Goal: Transaction & Acquisition: Purchase product/service

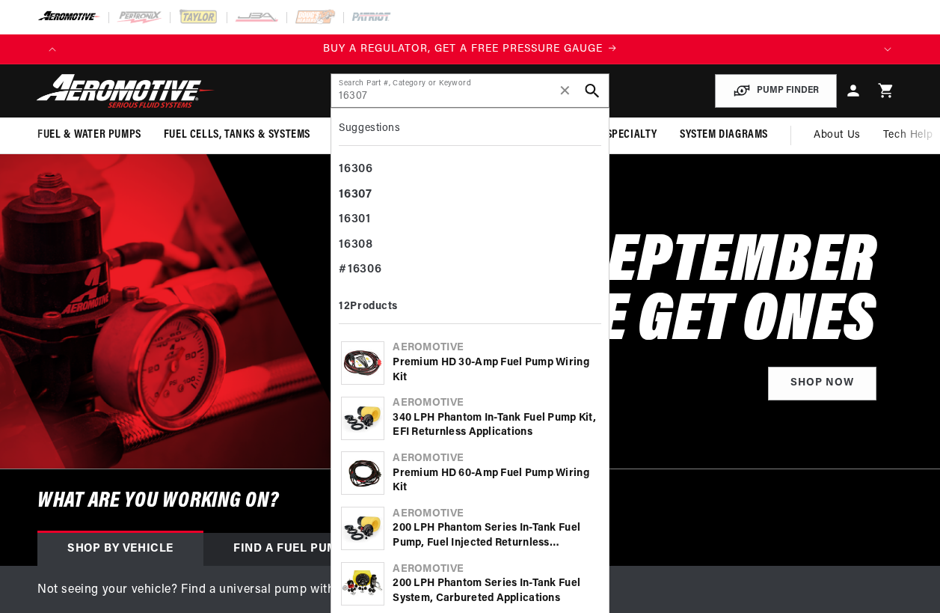
type input "16307"
click at [592, 89] on icon "search button" at bounding box center [592, 91] width 14 height 14
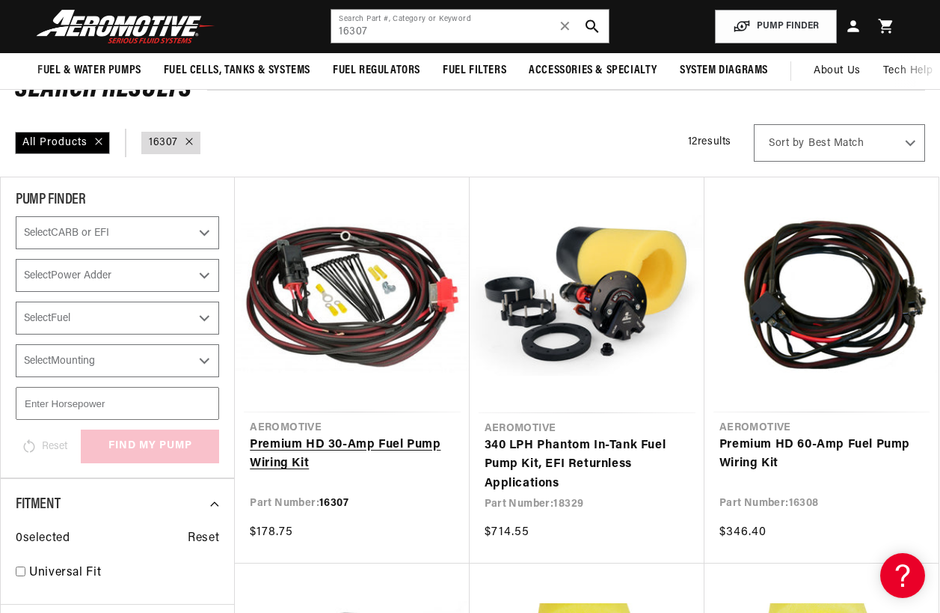
scroll to position [75, 0]
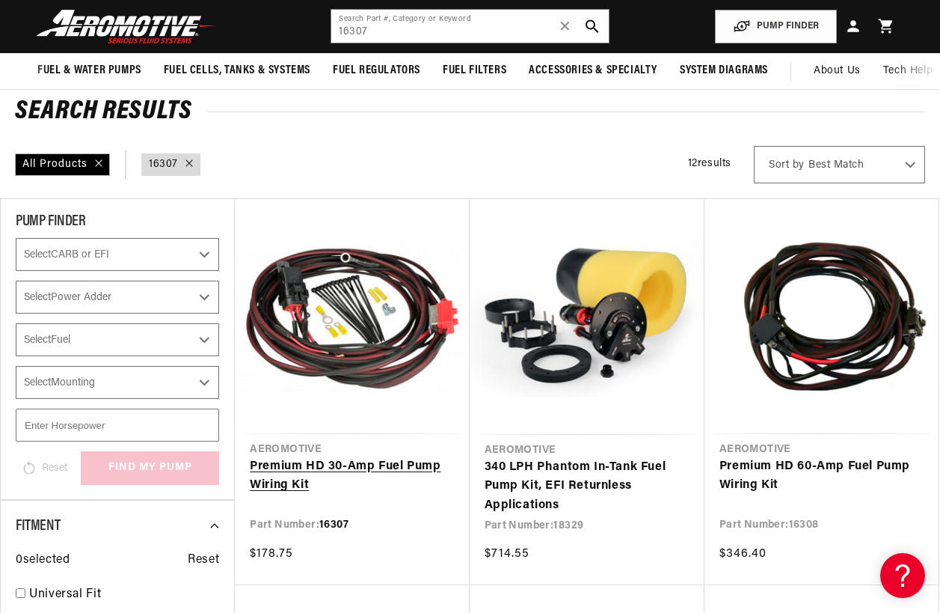
click at [382, 457] on link "Premium HD 30-Amp Fuel Pump Wiring Kit" at bounding box center [352, 476] width 204 height 38
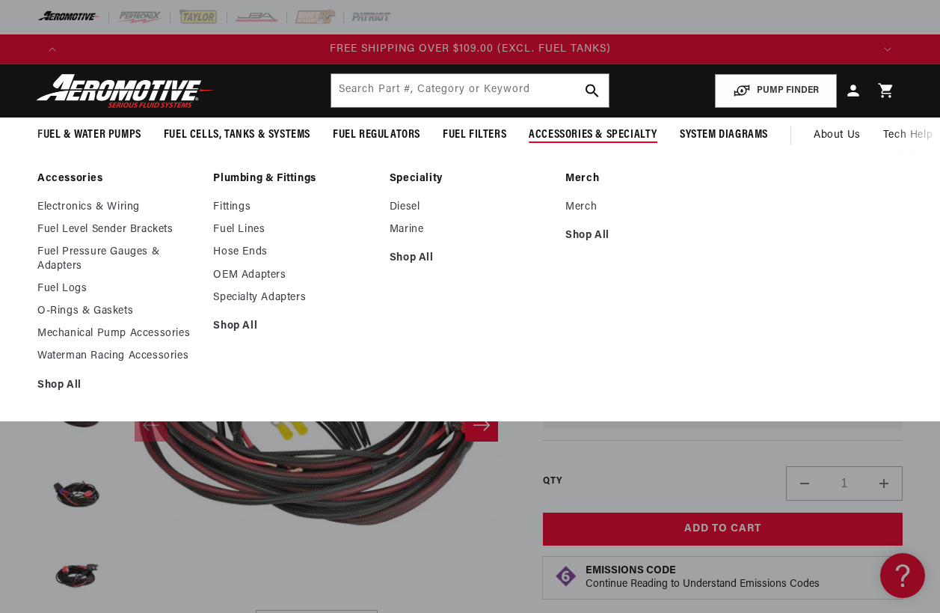
scroll to position [0, 2450]
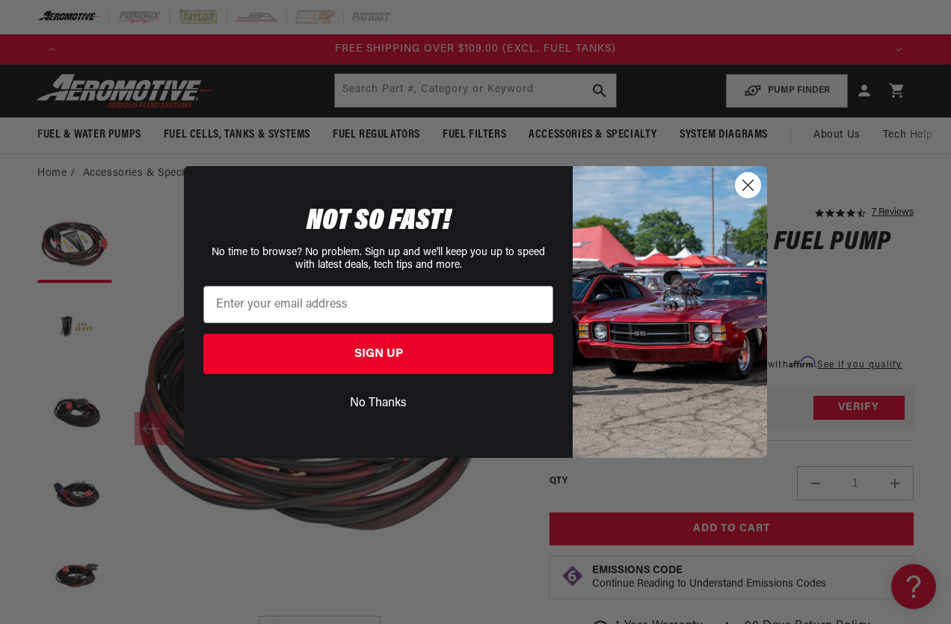
click at [755, 179] on circle "Close dialog" at bounding box center [748, 185] width 25 height 25
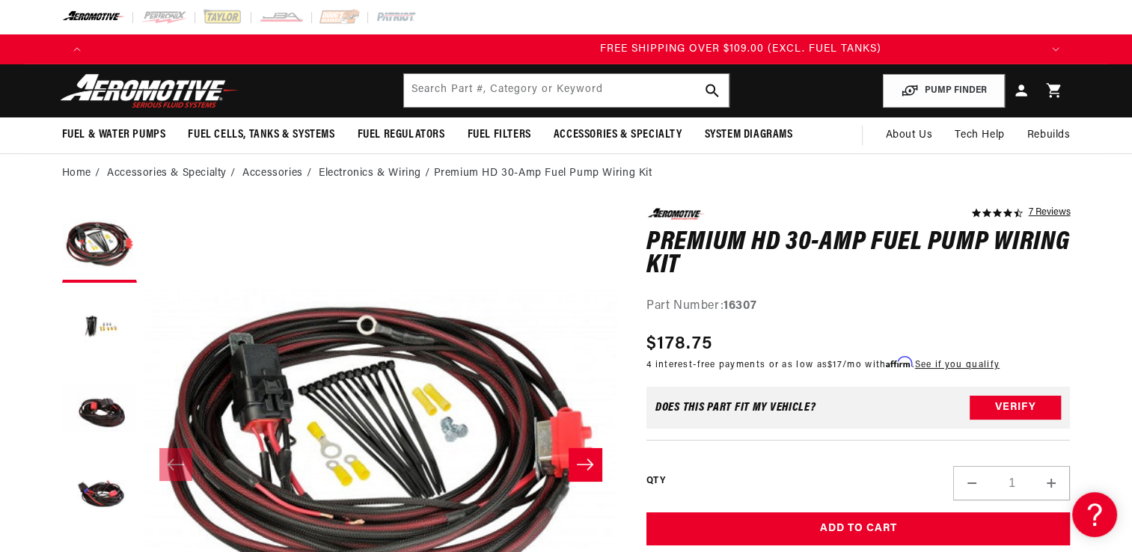
scroll to position [0, 2845]
